Goal: Information Seeking & Learning: Check status

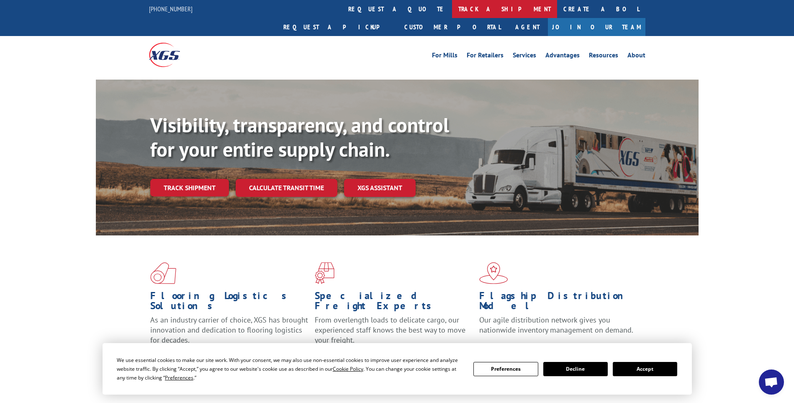
click at [452, 13] on link "track a shipment" at bounding box center [504, 9] width 105 height 18
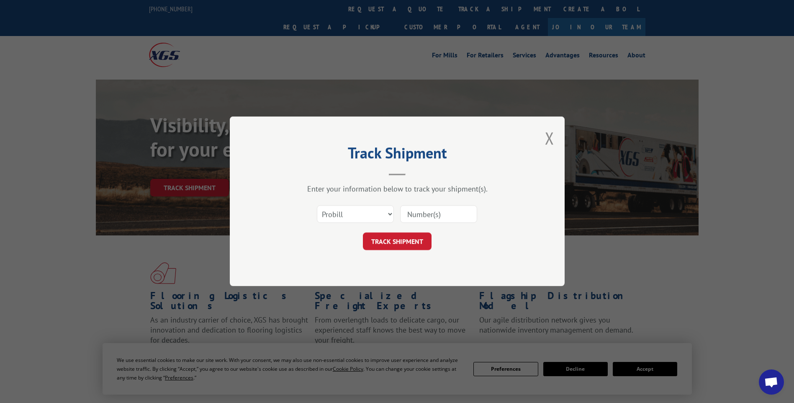
click at [425, 216] on input at bounding box center [438, 214] width 77 height 18
paste input "16945503"
type input "16945503"
click at [416, 243] on button "TRACK SHIPMENT" at bounding box center [397, 242] width 69 height 18
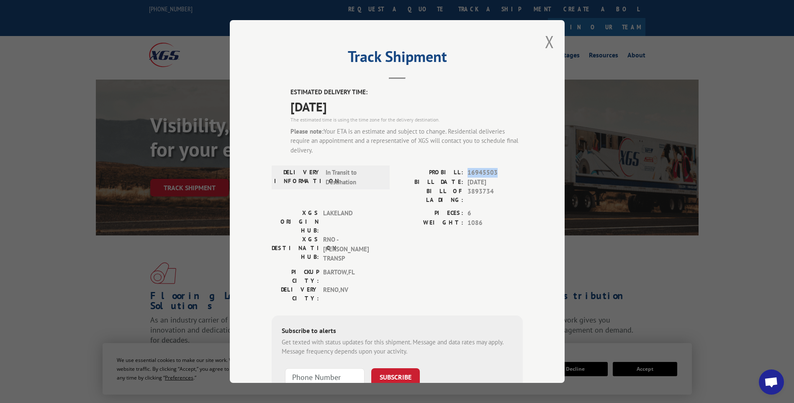
drag, startPoint x: 463, startPoint y: 173, endPoint x: 496, endPoint y: 172, distance: 32.7
click at [496, 172] on div "PROBILL: 16945503" at bounding box center [460, 173] width 126 height 10
drag, startPoint x: 496, startPoint y: 172, endPoint x: 521, endPoint y: 193, distance: 32.6
click at [521, 193] on div "Track Shipment ESTIMATED DELIVERY TIME: [DATE] The estimated time is using the …" at bounding box center [397, 201] width 335 height 362
click at [548, 38] on button "Close modal" at bounding box center [549, 42] width 9 height 22
